Goal: Contribute content: Contribute content

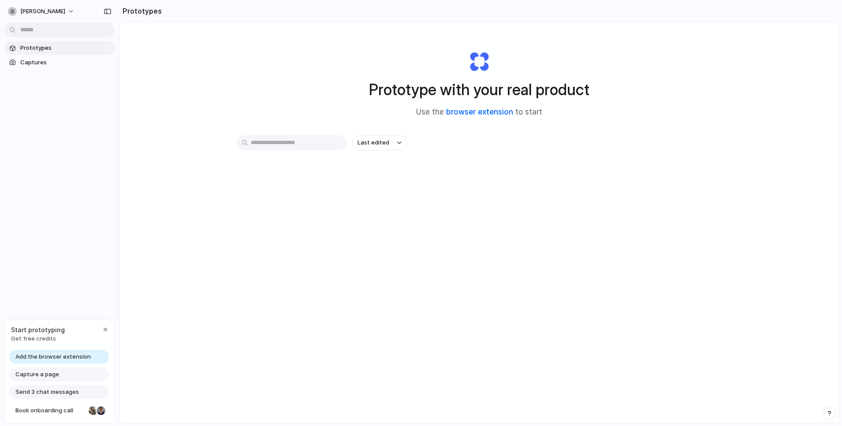
click at [472, 115] on link "browser extension" at bounding box center [479, 112] width 67 height 9
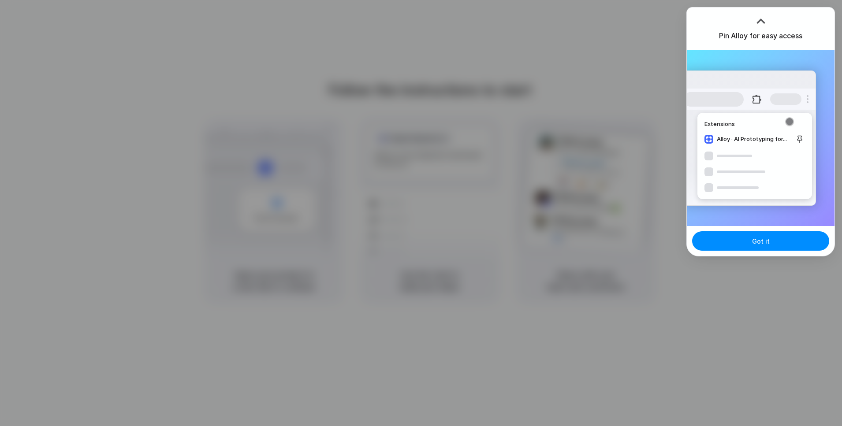
click at [761, 245] on span "Got it" at bounding box center [761, 241] width 18 height 9
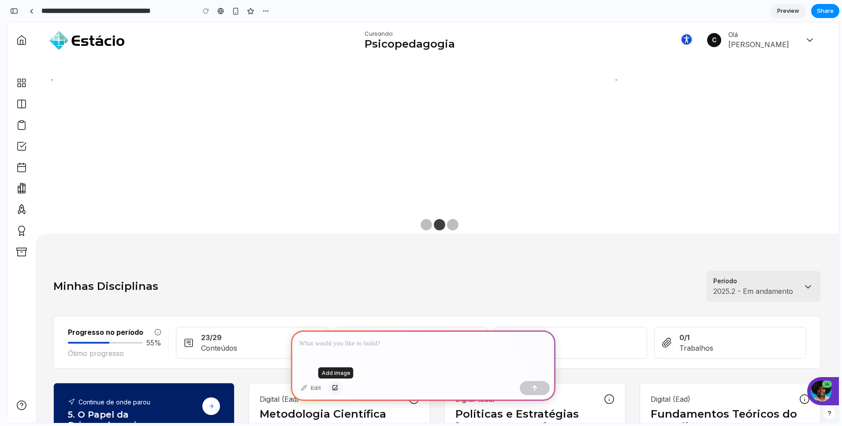
click at [336, 346] on div "button" at bounding box center [335, 388] width 6 height 5
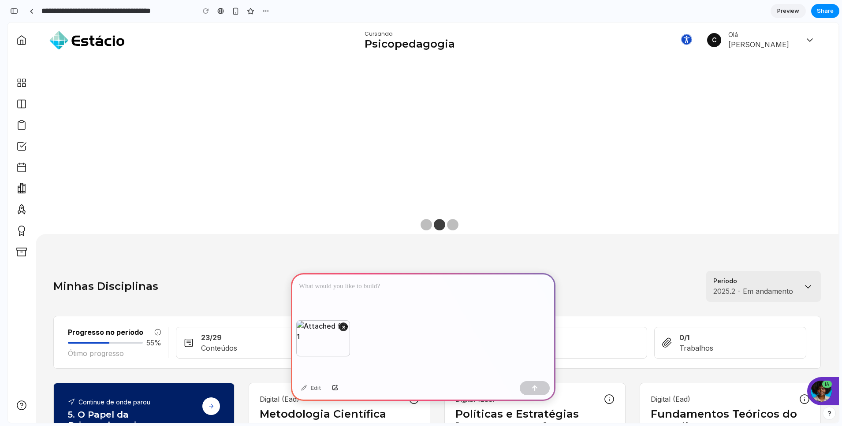
click at [375, 286] on p at bounding box center [423, 286] width 249 height 11
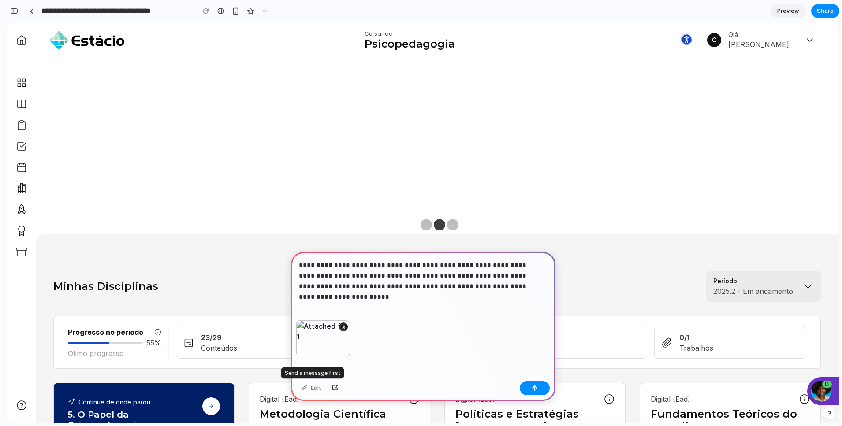
click at [313, 346] on div "Edit" at bounding box center [311, 388] width 29 height 14
click at [541, 346] on button "button" at bounding box center [534, 388] width 30 height 14
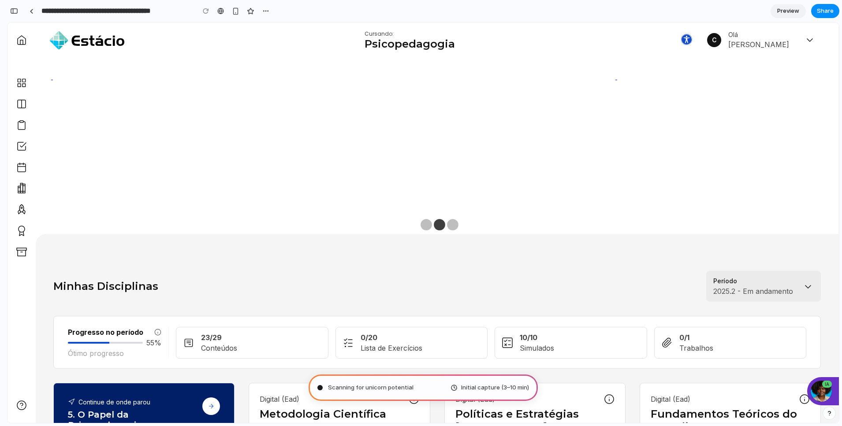
type input "**********"
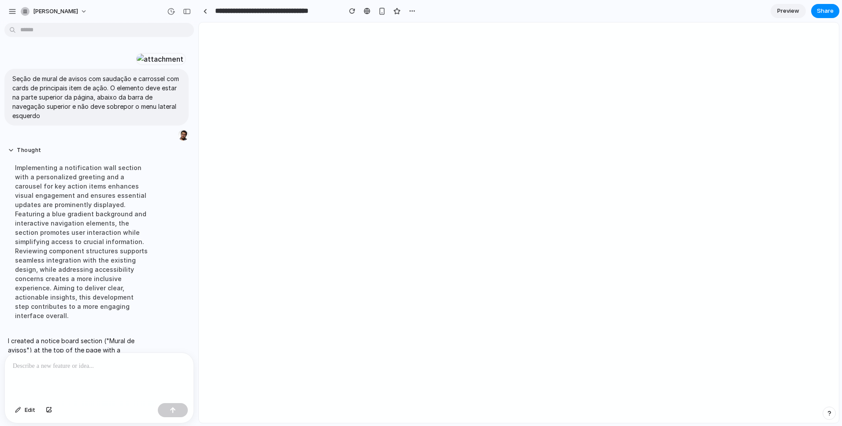
scroll to position [108, 0]
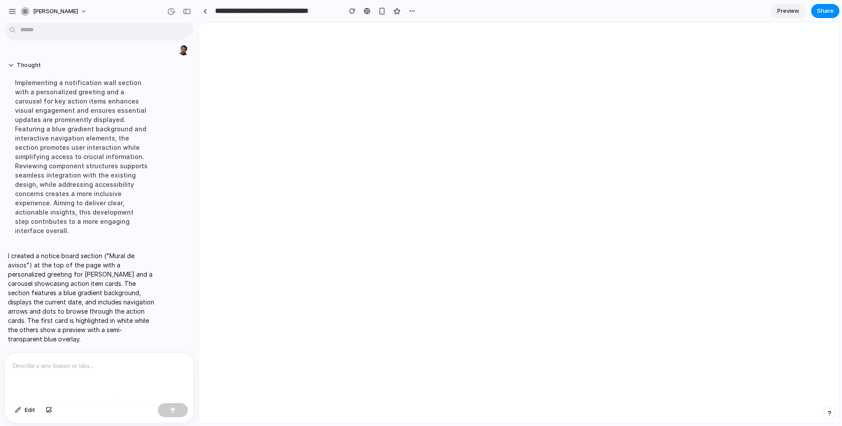
click at [630, 346] on div "button" at bounding box center [829, 413] width 6 height 6
click at [630, 346] on div "button" at bounding box center [828, 413] width 7 height 11
click at [27, 346] on span "Edit" at bounding box center [30, 410] width 11 height 9
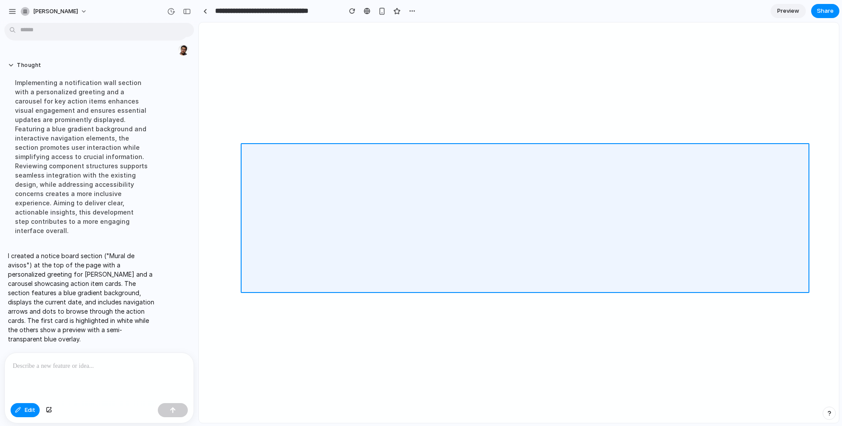
click at [408, 194] on div at bounding box center [518, 223] width 639 height 400
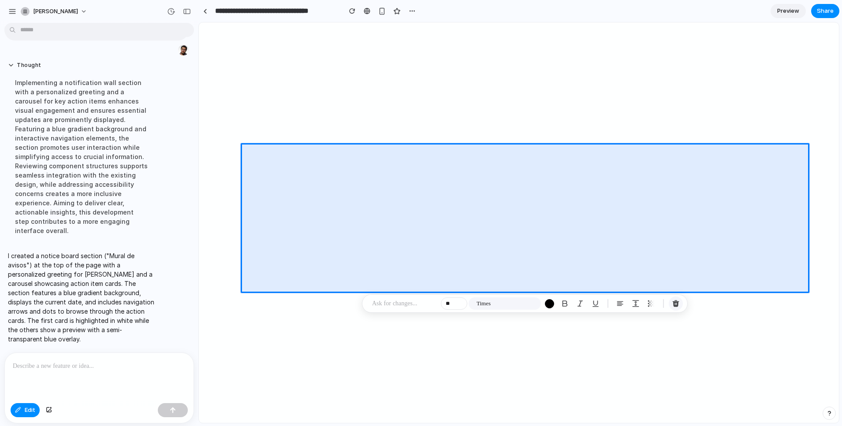
click at [630, 303] on div "button" at bounding box center [676, 304] width 8 height 8
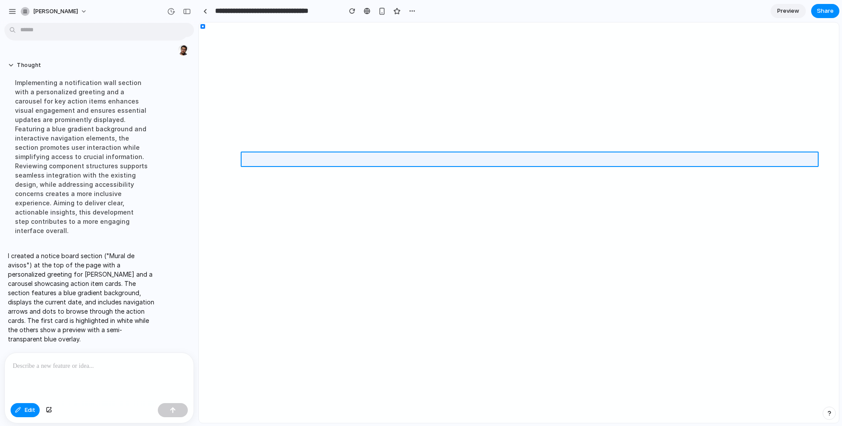
click at [564, 162] on div at bounding box center [518, 223] width 639 height 400
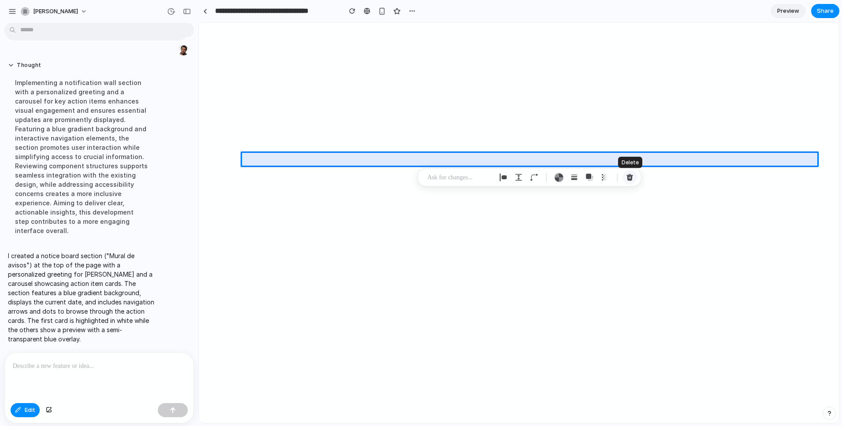
click at [629, 178] on div "button" at bounding box center [630, 178] width 8 height 8
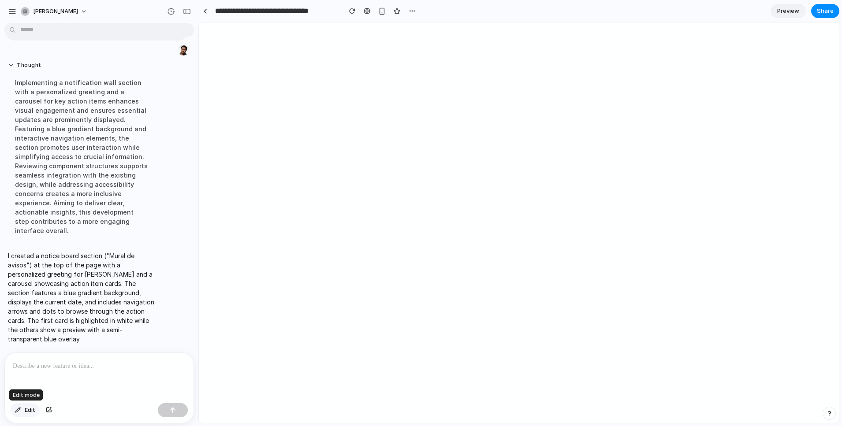
click at [36, 346] on button "Edit" at bounding box center [25, 410] width 29 height 14
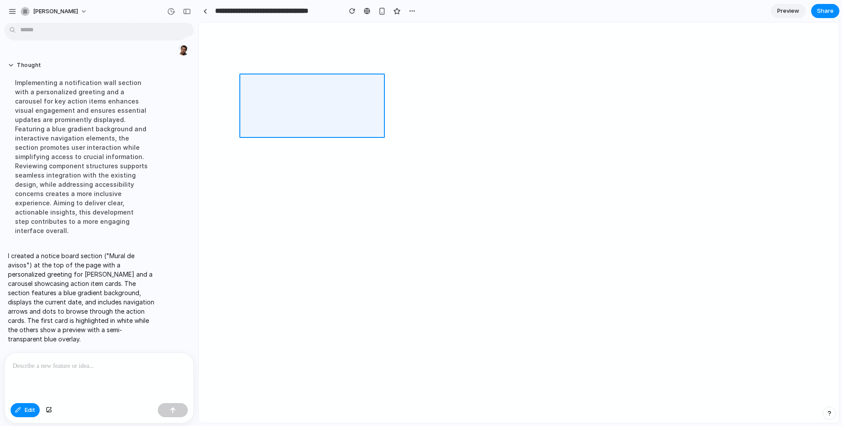
click at [312, 84] on div at bounding box center [518, 223] width 639 height 400
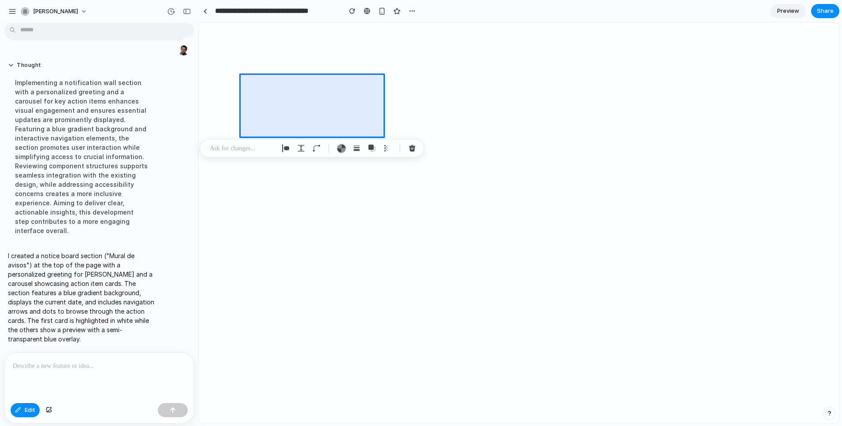
click at [251, 148] on p at bounding box center [242, 148] width 65 height 11
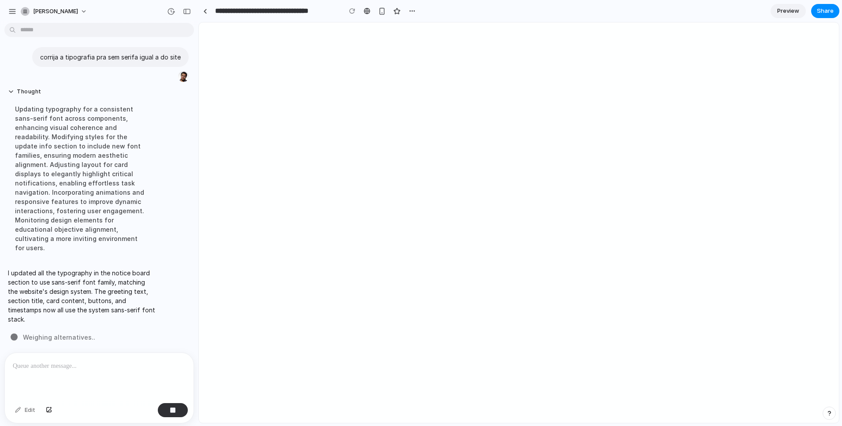
scroll to position [237, 0]
